Goal: Transaction & Acquisition: Obtain resource

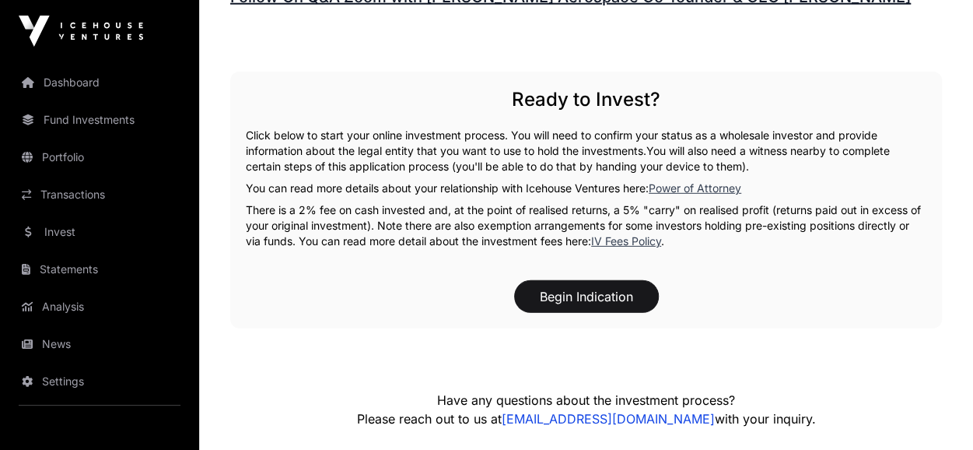
scroll to position [2158, 0]
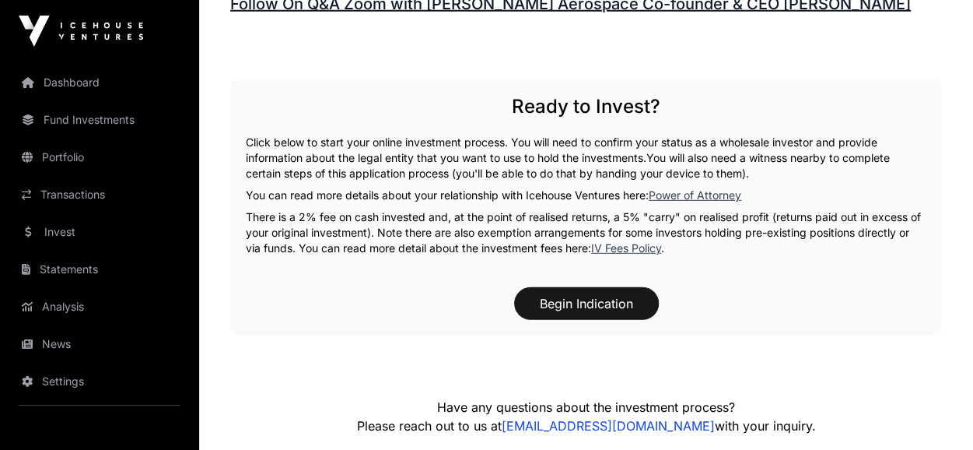
click at [69, 236] on link "Invest" at bounding box center [99, 232] width 174 height 34
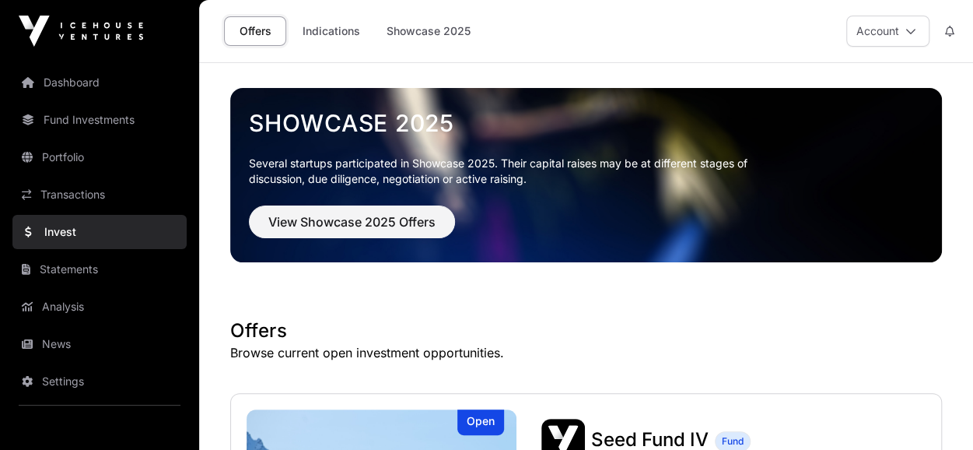
click at [352, 37] on link "Indications" at bounding box center [331, 31] width 78 height 30
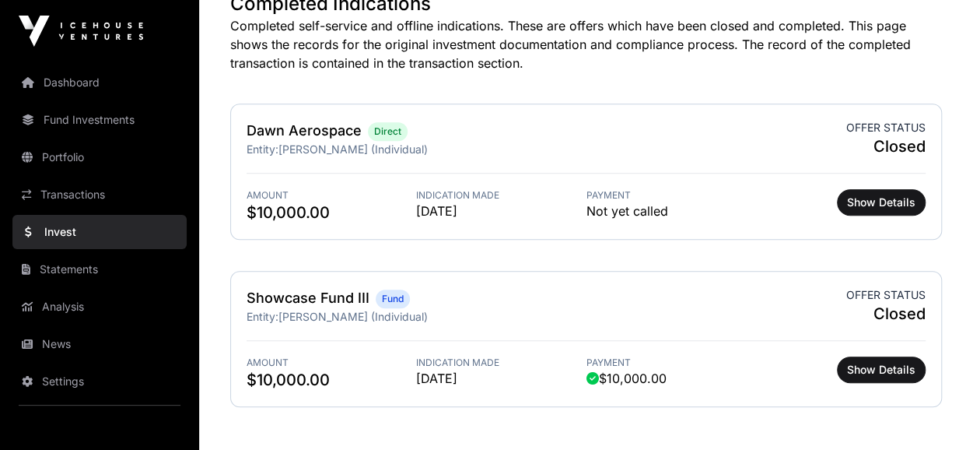
scroll to position [481, 0]
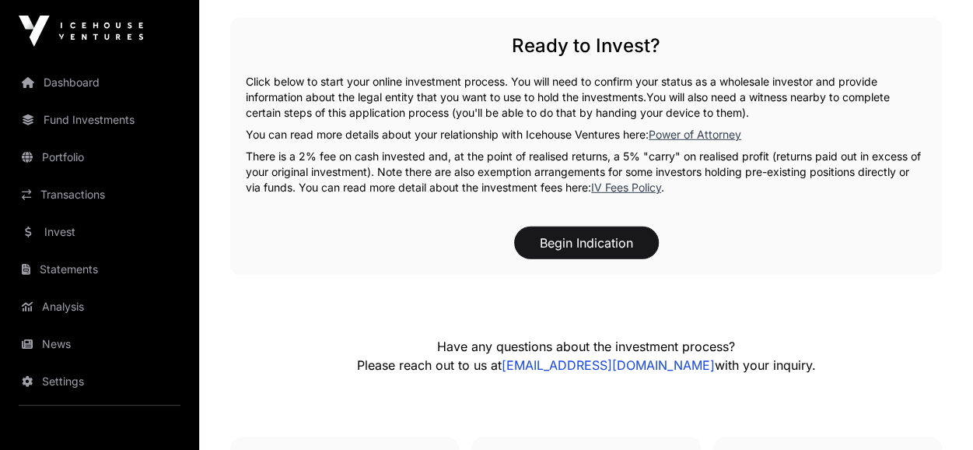
scroll to position [2217, 0]
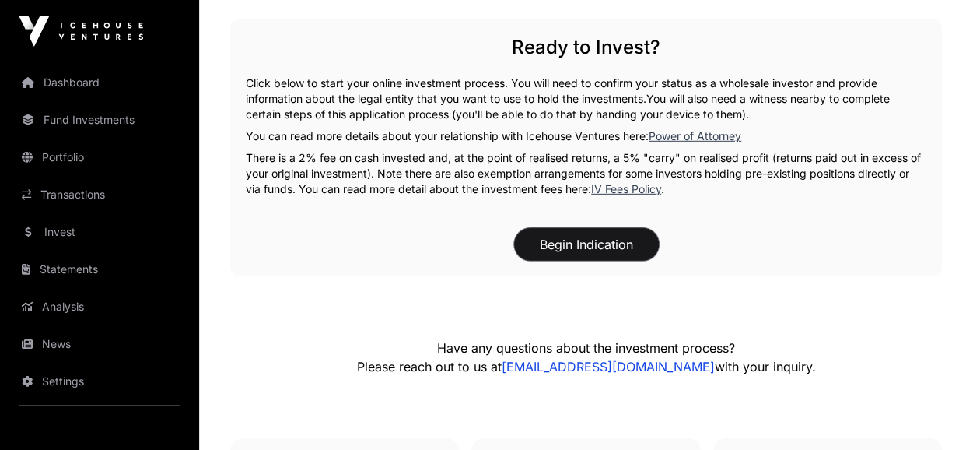
click at [571, 228] on button "Begin Indication" at bounding box center [586, 244] width 145 height 33
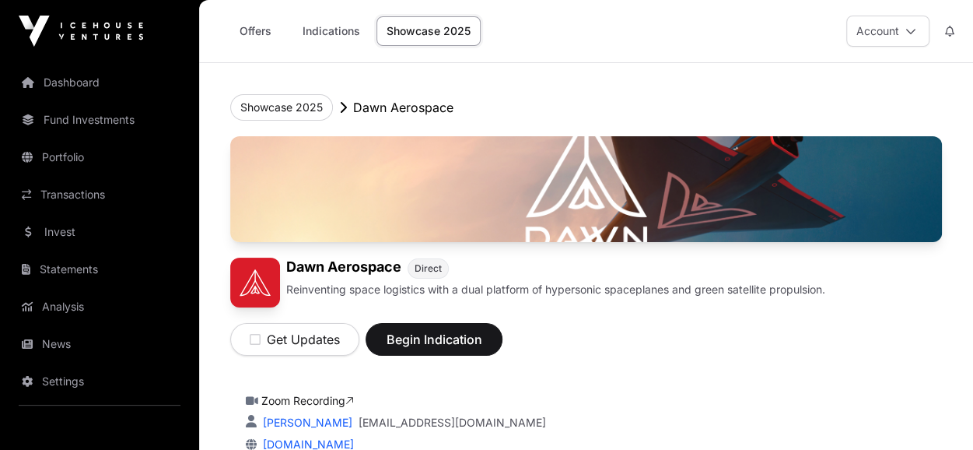
scroll to position [2217, 0]
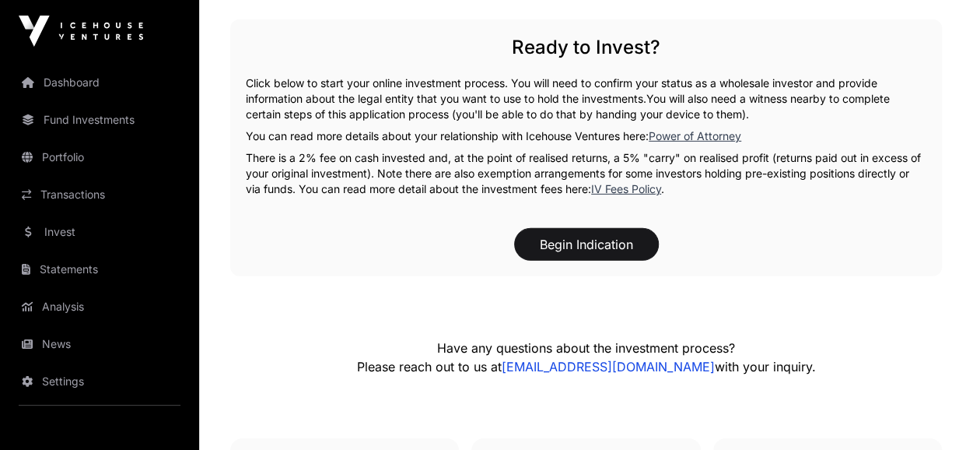
click at [75, 187] on link "Transactions" at bounding box center [99, 194] width 174 height 34
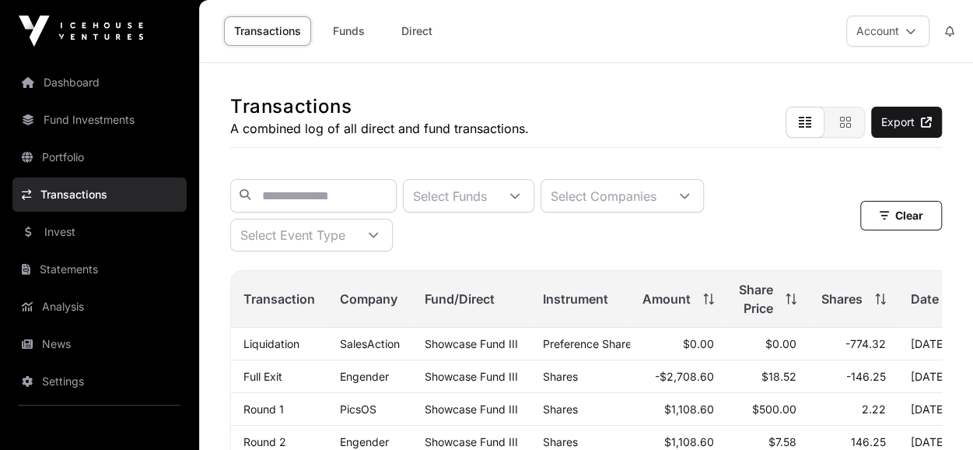
click at [75, 83] on link "Dashboard" at bounding box center [99, 82] width 174 height 34
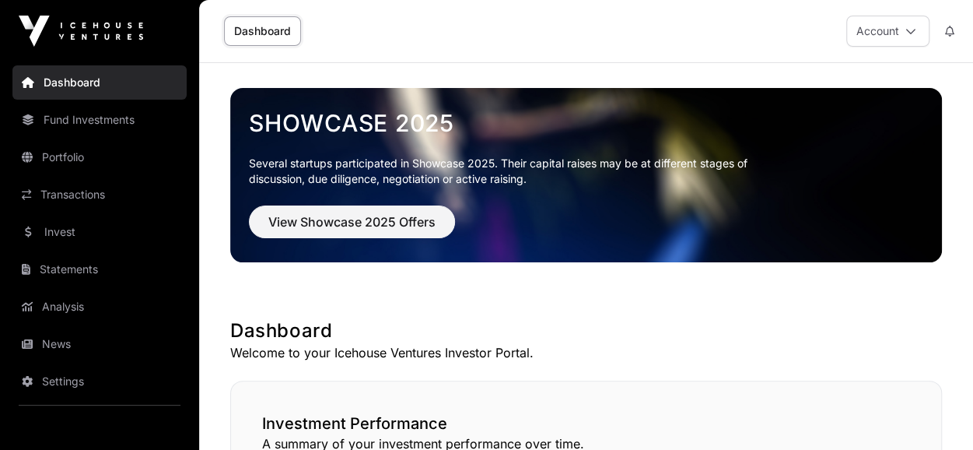
click at [75, 153] on link "Portfolio" at bounding box center [99, 157] width 174 height 34
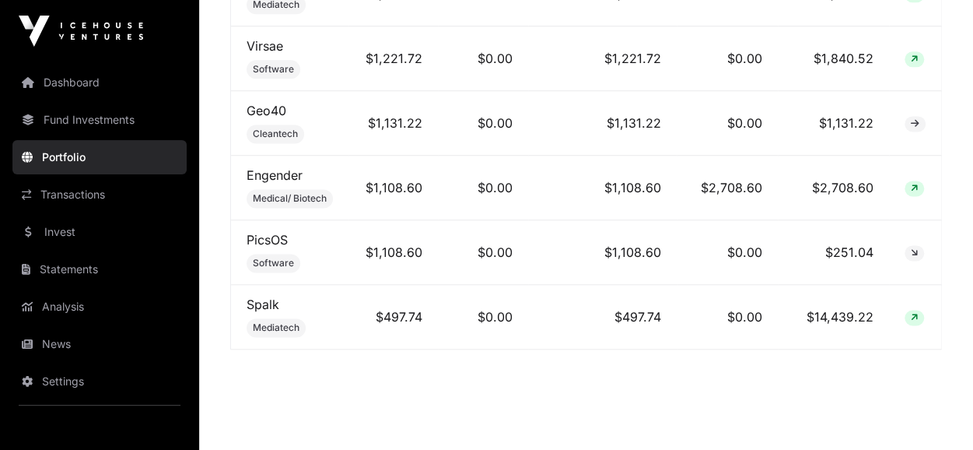
scroll to position [1015, 0]
